Goal: Task Accomplishment & Management: Complete application form

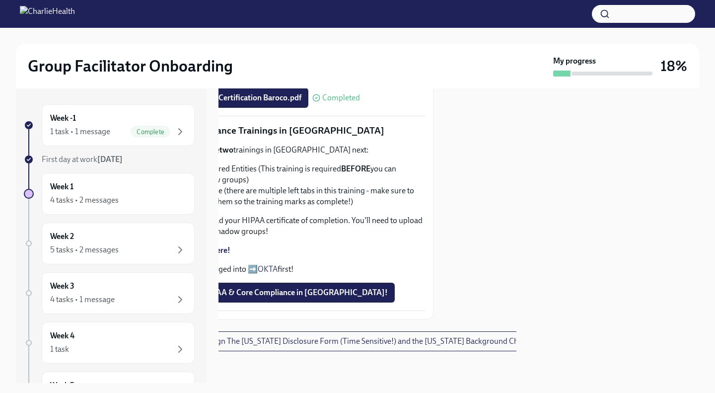
scroll to position [585, 0]
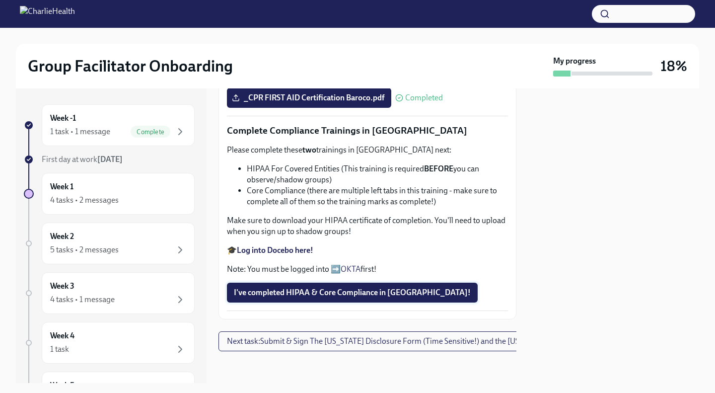
click at [370, 288] on span "I've completed HIPAA & Core Compliance in [GEOGRAPHIC_DATA]!" at bounding box center [352, 293] width 237 height 10
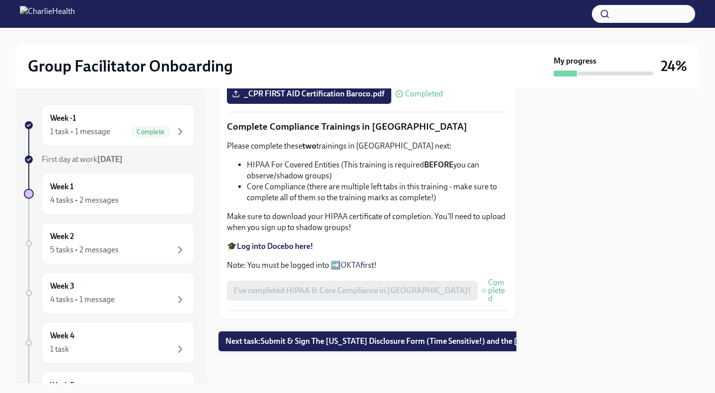
click at [341, 336] on span "Next task : Submit & Sign The [US_STATE] Disclosure Form (Time Sensitive!) and …" at bounding box center [424, 341] width 396 height 10
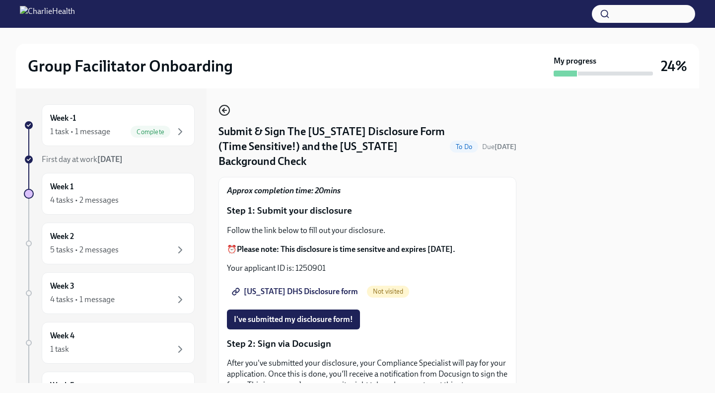
click at [225, 109] on icon "button" at bounding box center [225, 110] width 12 height 12
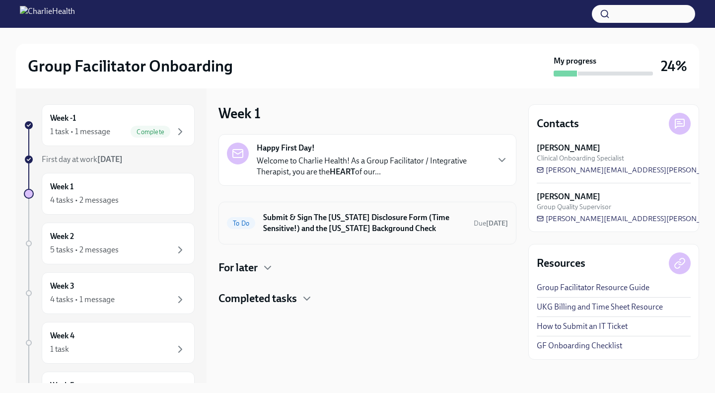
click at [365, 225] on h6 "Submit & Sign The [US_STATE] Disclosure Form (Time Sensitive!) and the [US_STAT…" at bounding box center [364, 223] width 203 height 22
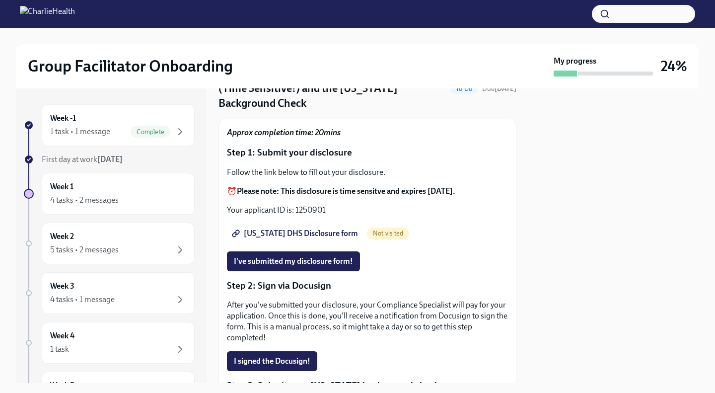
scroll to position [61, 0]
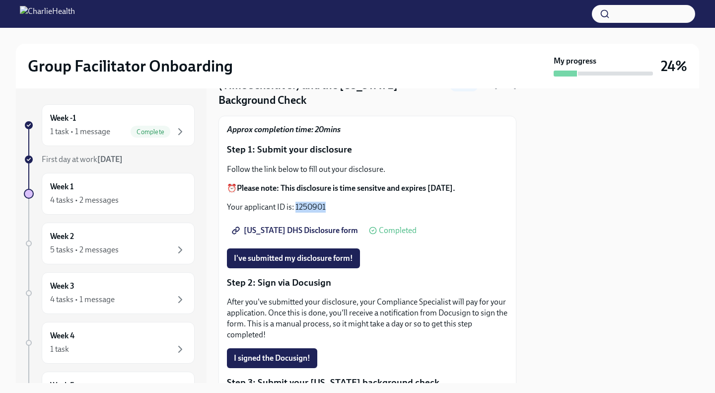
drag, startPoint x: 297, startPoint y: 190, endPoint x: 326, endPoint y: 193, distance: 30.0
click at [326, 202] on p "Your applicant ID is: 1250901" at bounding box center [367, 207] width 281 height 11
copy p "1250901"
click at [310, 253] on span "I've submitted my disclosure form!" at bounding box center [293, 258] width 119 height 10
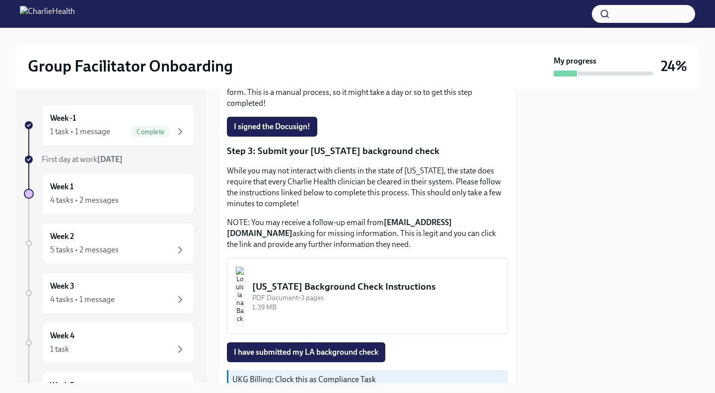
scroll to position [332, 0]
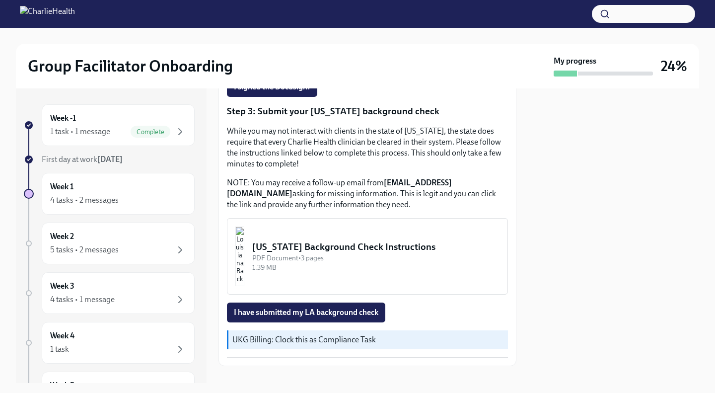
drag, startPoint x: 374, startPoint y: 232, endPoint x: 335, endPoint y: 234, distance: 38.3
click at [335, 240] on div "[US_STATE] Background Check Instructions" at bounding box center [375, 246] width 247 height 13
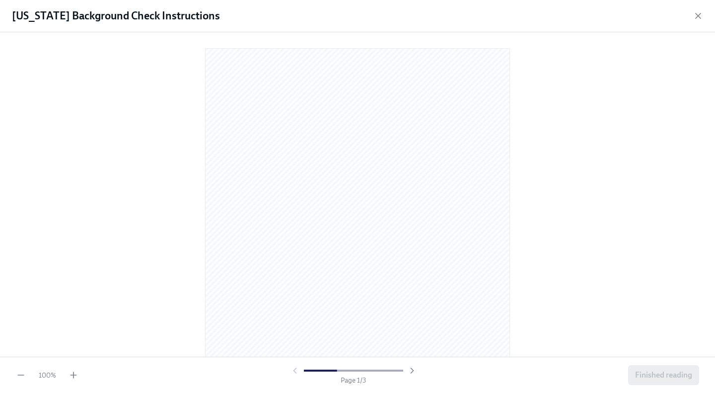
click at [692, 13] on div "[US_STATE] Background Check Instructions" at bounding box center [357, 16] width 715 height 32
click at [696, 16] on icon "button" at bounding box center [698, 16] width 10 height 10
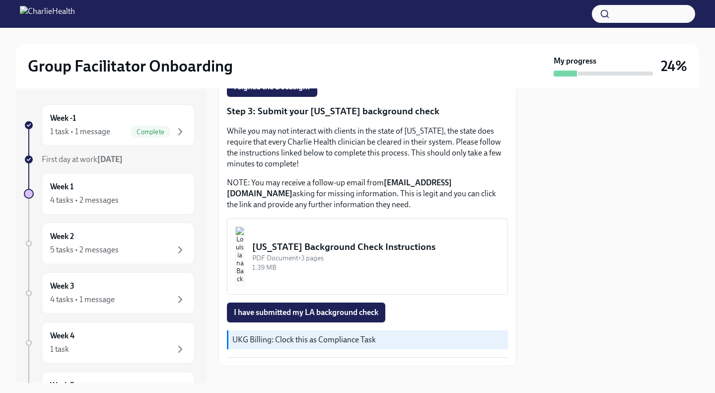
click at [385, 240] on div "[US_STATE] Background Check Instructions" at bounding box center [375, 246] width 247 height 13
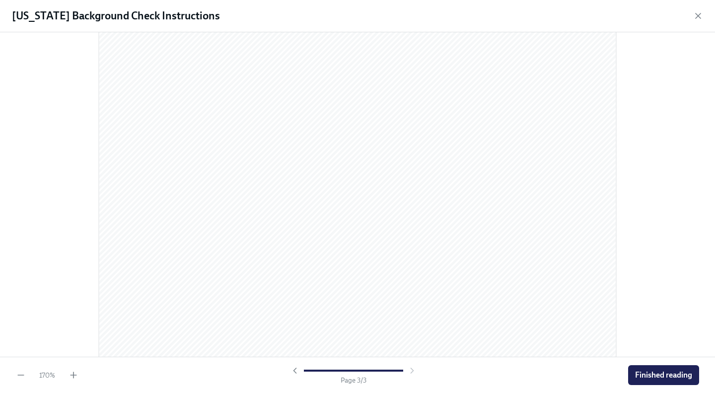
scroll to position [1719, 0]
click at [696, 13] on icon "button" at bounding box center [698, 16] width 10 height 10
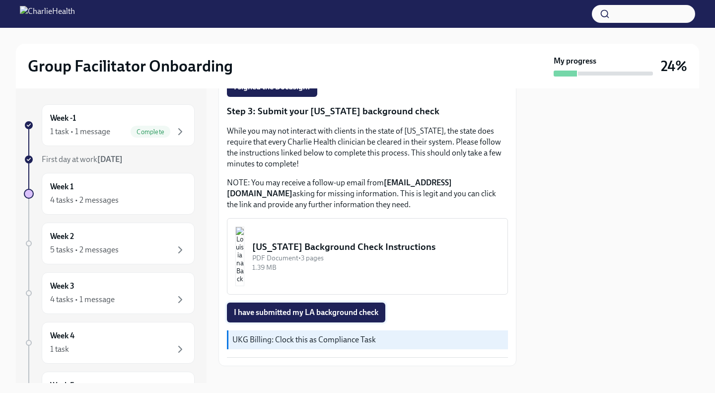
click at [368, 308] on span "I have submitted my LA background check" at bounding box center [306, 313] width 145 height 10
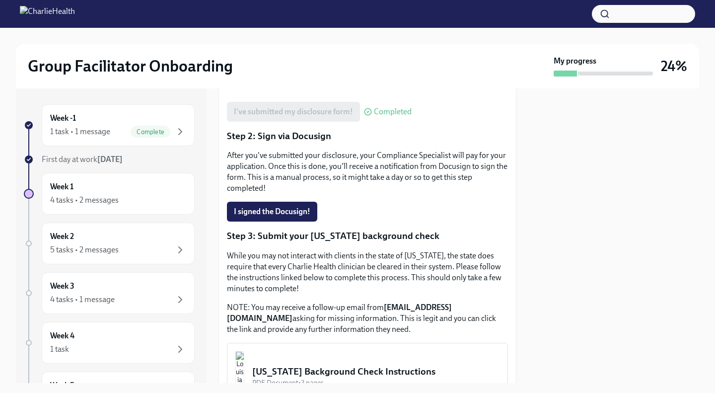
scroll to position [207, 0]
click at [282, 207] on span "I signed the Docusign!" at bounding box center [272, 212] width 77 height 10
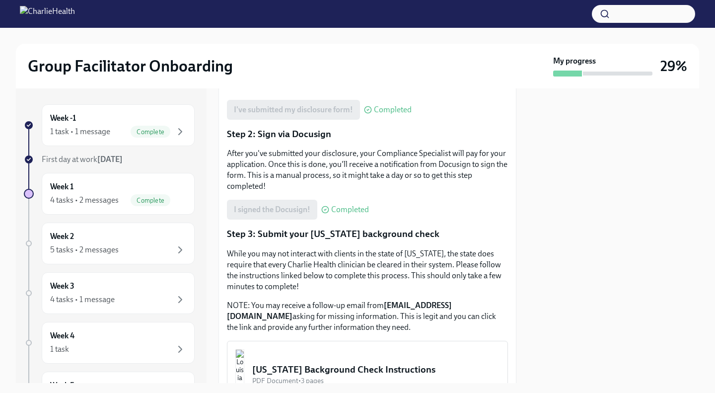
scroll to position [0, 0]
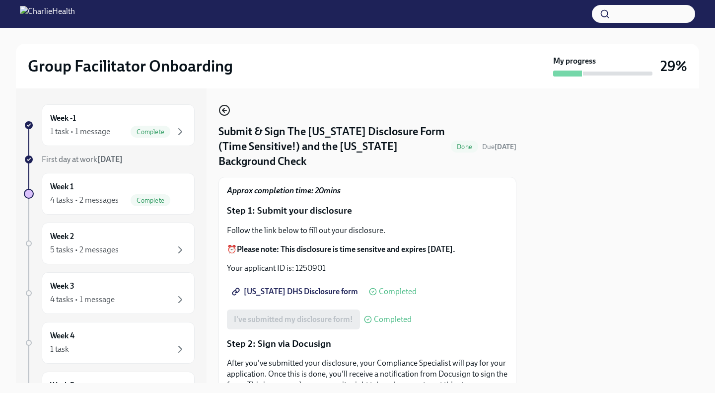
click at [230, 109] on circle "button" at bounding box center [225, 110] width 10 height 10
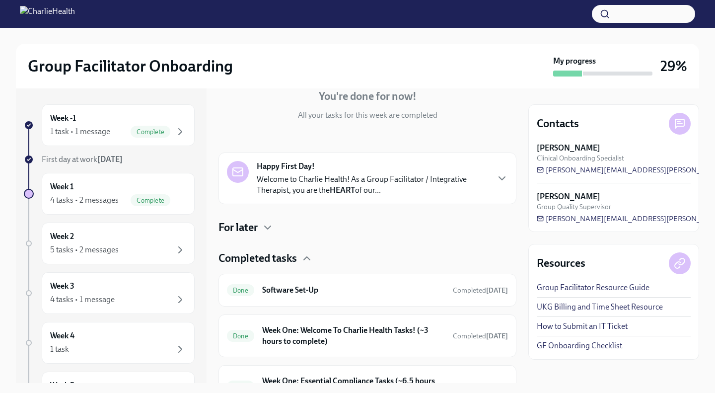
scroll to position [91, 0]
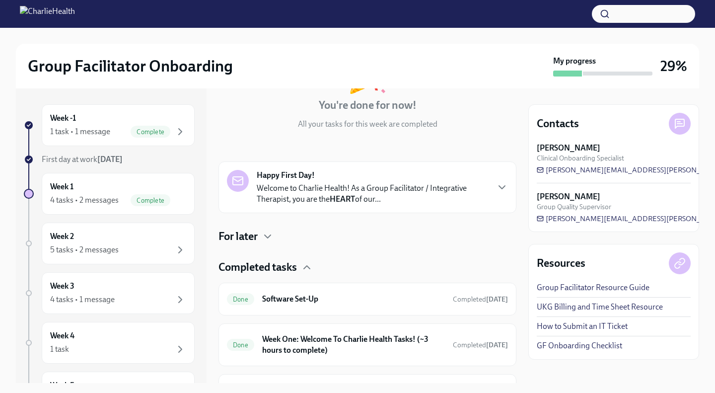
click at [258, 229] on h4 "For later" at bounding box center [238, 236] width 39 height 15
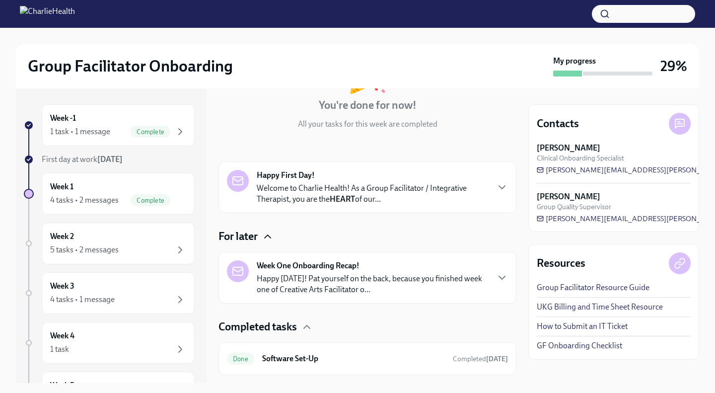
click at [265, 235] on icon "button" at bounding box center [268, 237] width 12 height 12
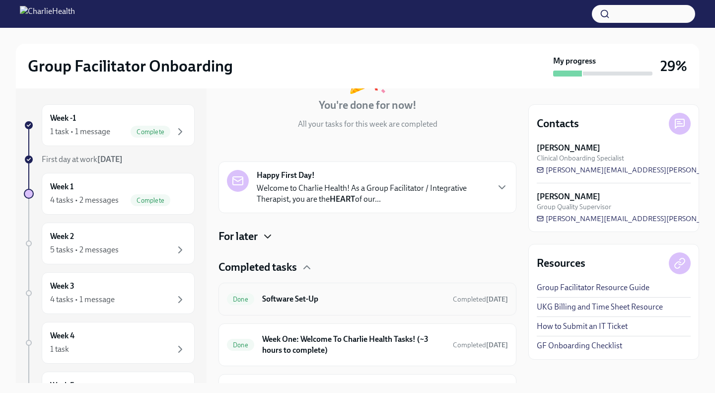
scroll to position [207, 0]
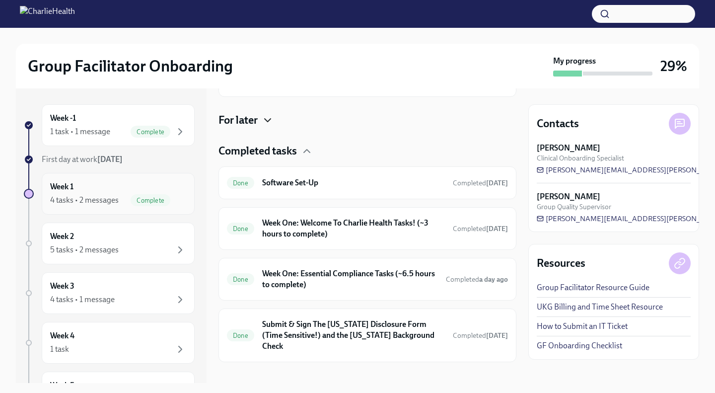
click at [147, 197] on span "Complete" at bounding box center [151, 200] width 40 height 7
click at [160, 197] on span "Complete" at bounding box center [151, 200] width 40 height 7
click at [123, 243] on div "Week 2 5 tasks • 2 messages" at bounding box center [118, 243] width 136 height 25
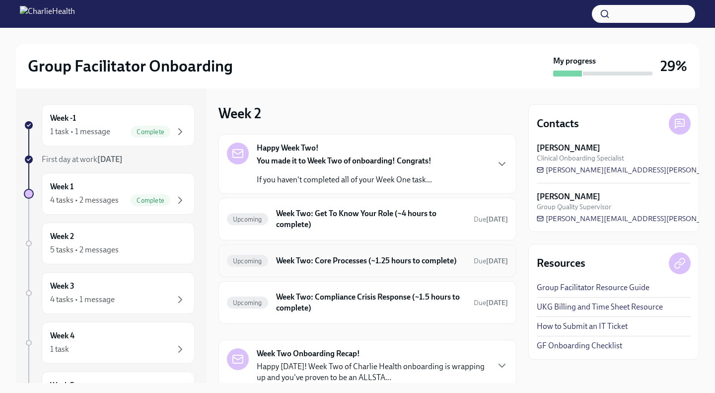
scroll to position [81, 0]
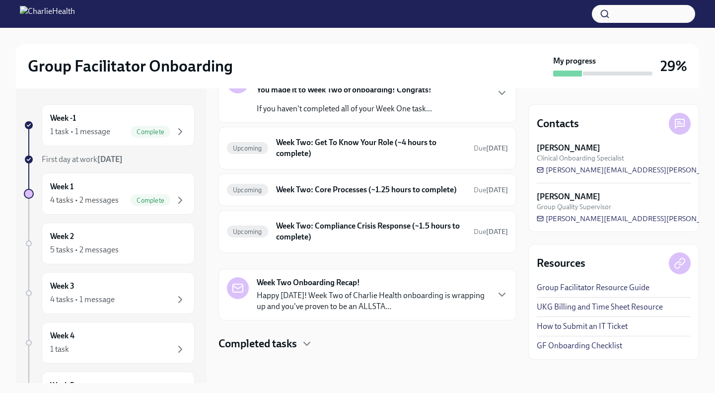
click at [288, 342] on h4 "Completed tasks" at bounding box center [258, 343] width 78 height 15
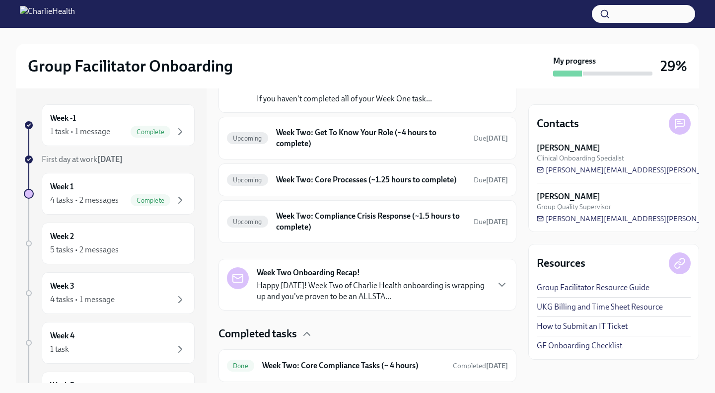
scroll to position [172, 0]
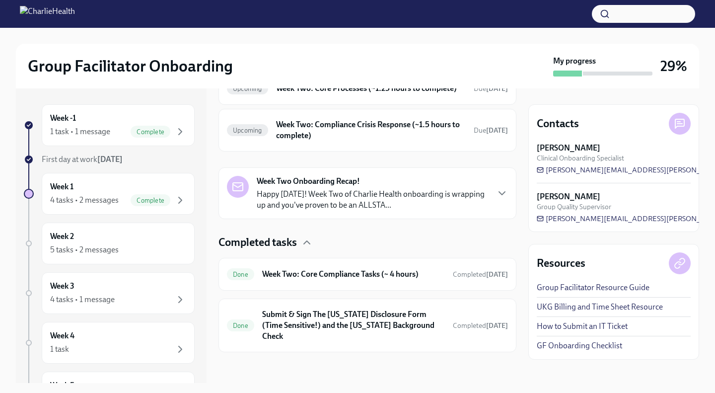
click at [301, 250] on div "Completed tasks" at bounding box center [368, 242] width 298 height 15
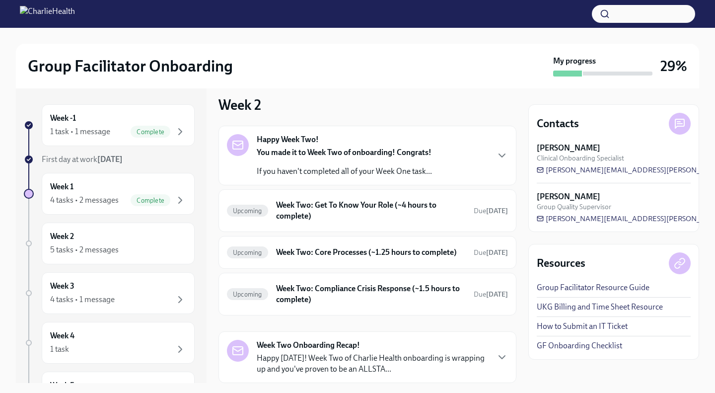
scroll to position [81, 0]
